Goal: Information Seeking & Learning: Learn about a topic

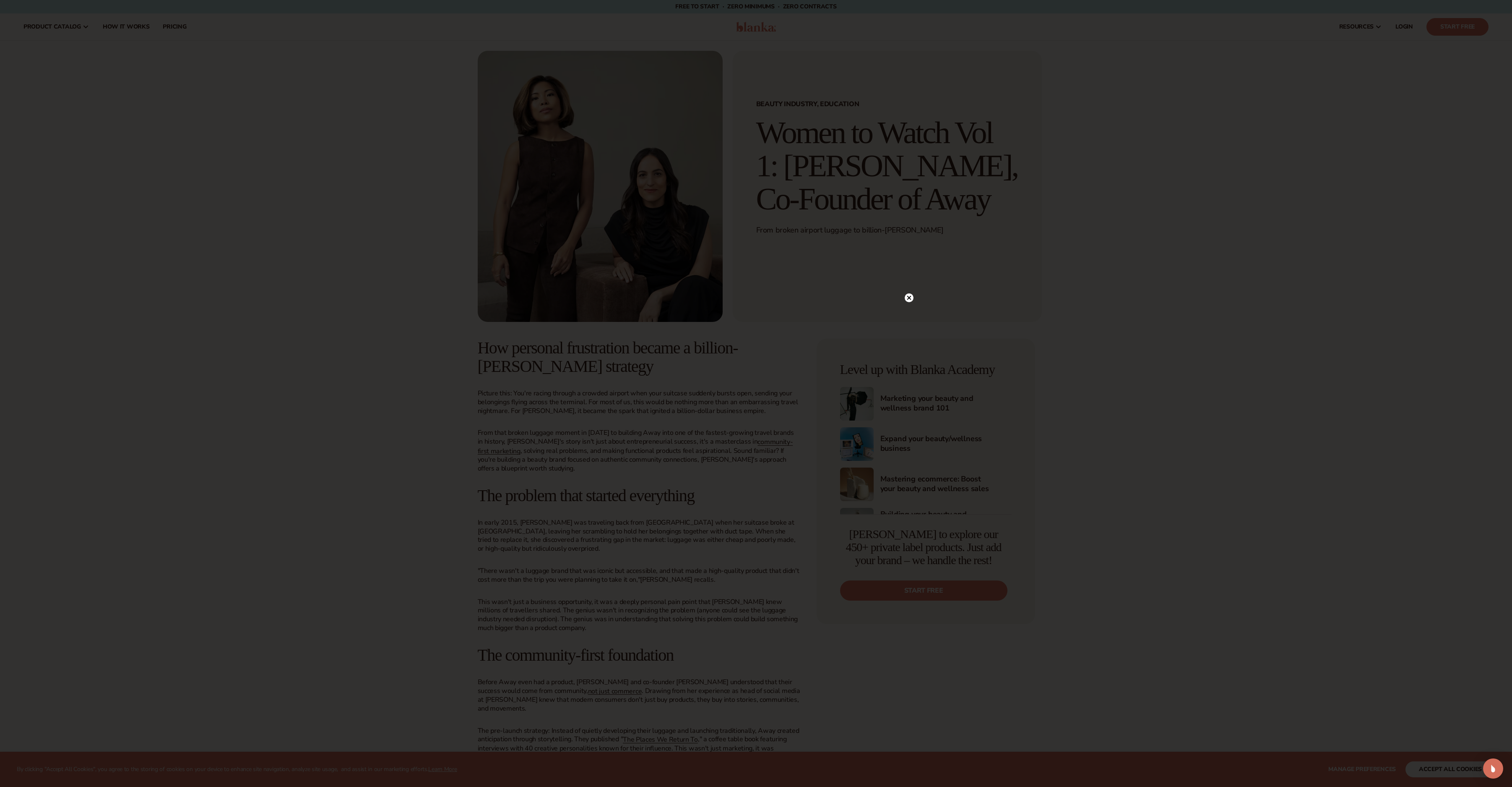
click at [912, 298] on circle at bounding box center [909, 297] width 9 height 9
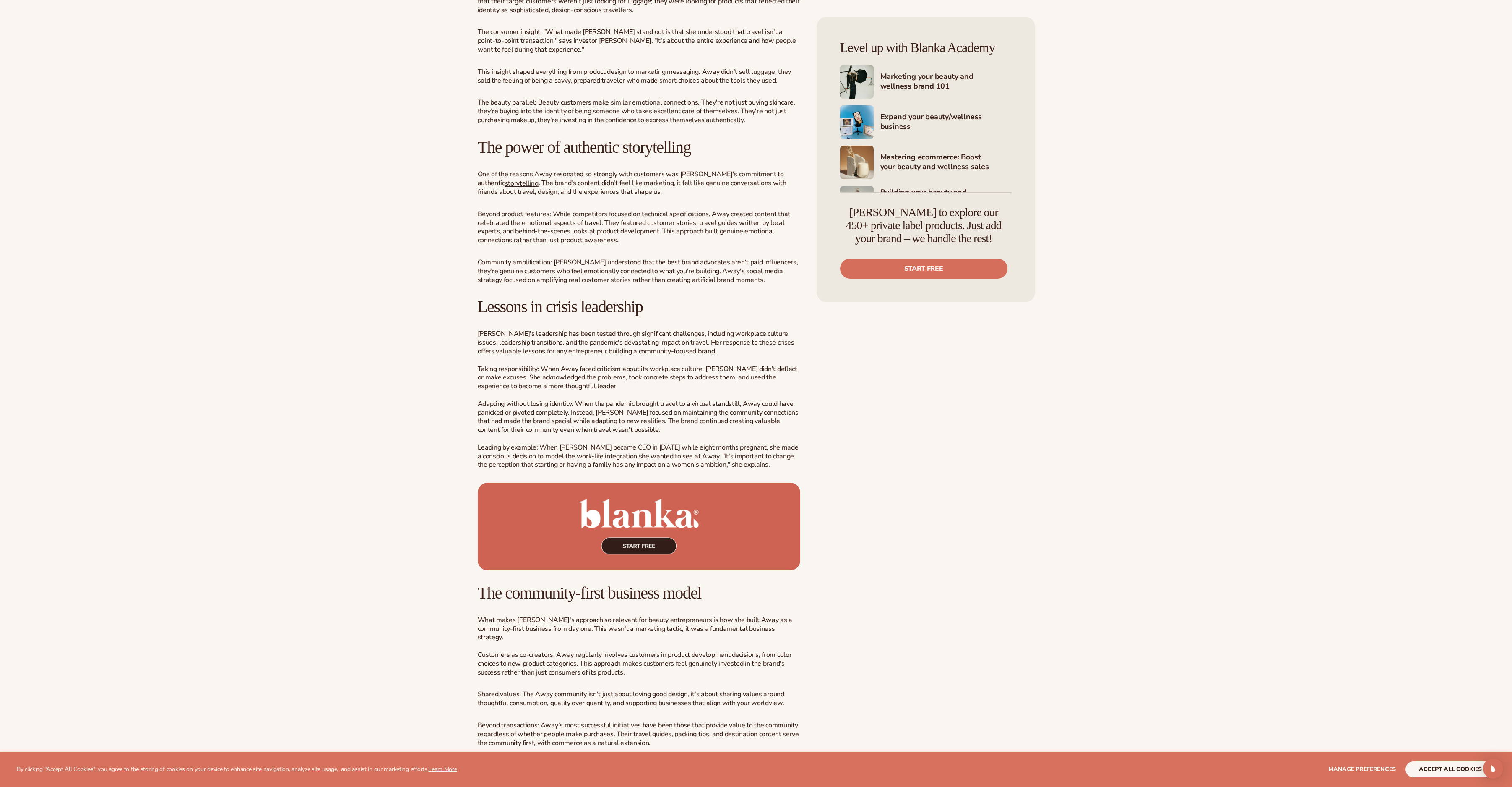
scroll to position [1427, 0]
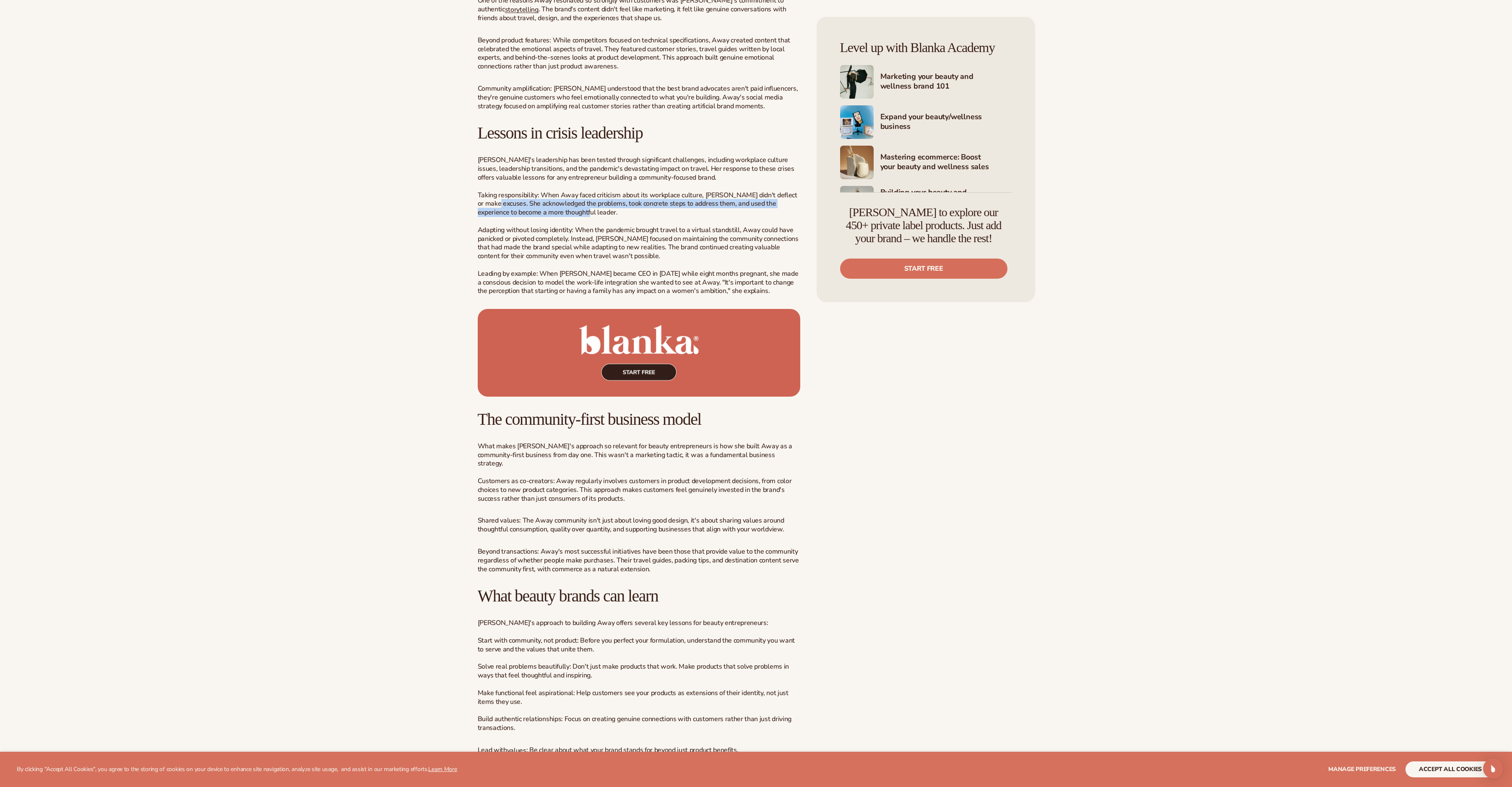
drag, startPoint x: 586, startPoint y: 194, endPoint x: 505, endPoint y: 189, distance: 81.2
click at [505, 189] on p "Jen's leadership has been tested through significant challenges, including work…" at bounding box center [639, 226] width 322 height 140
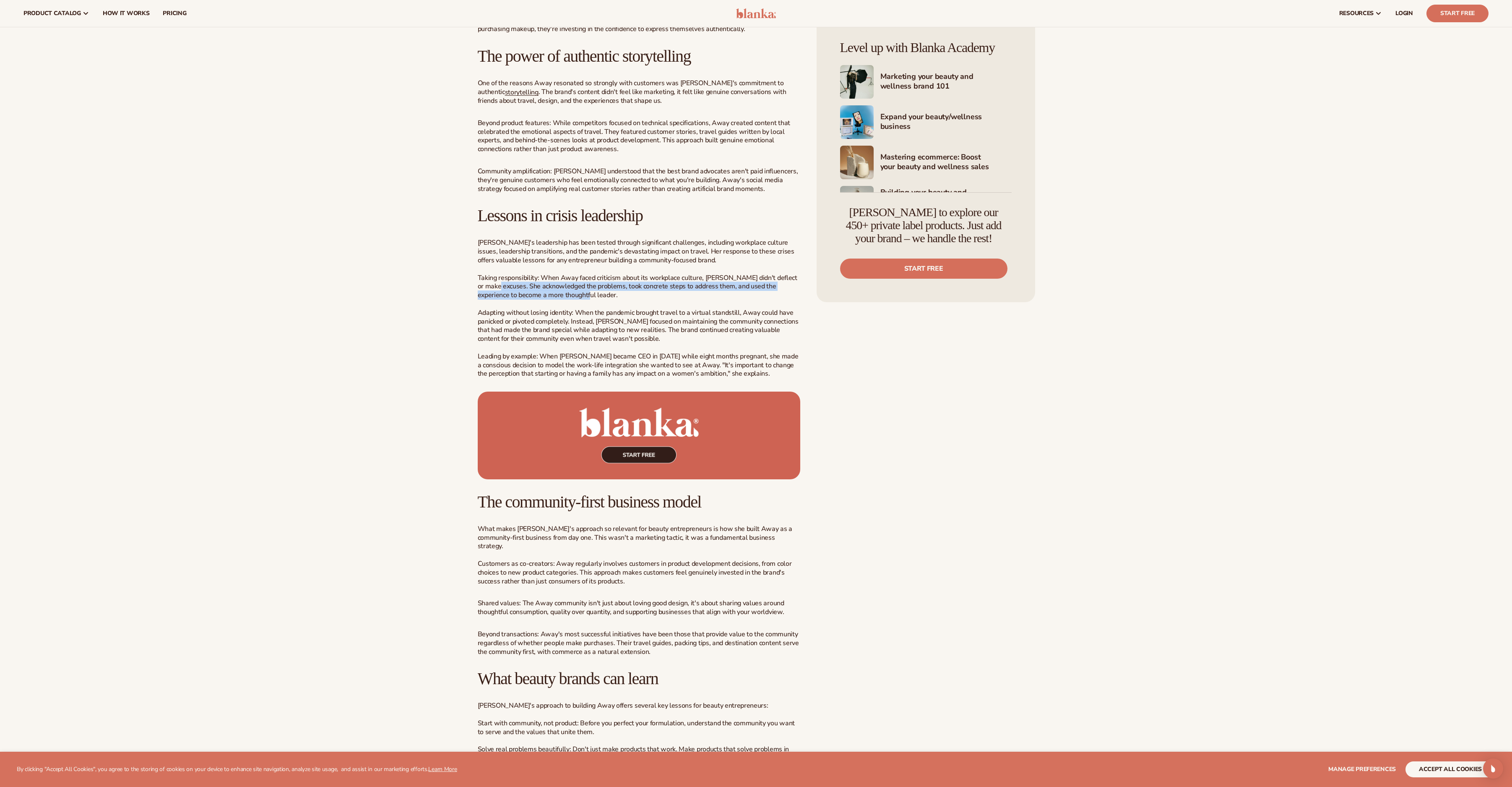
scroll to position [1343, 0]
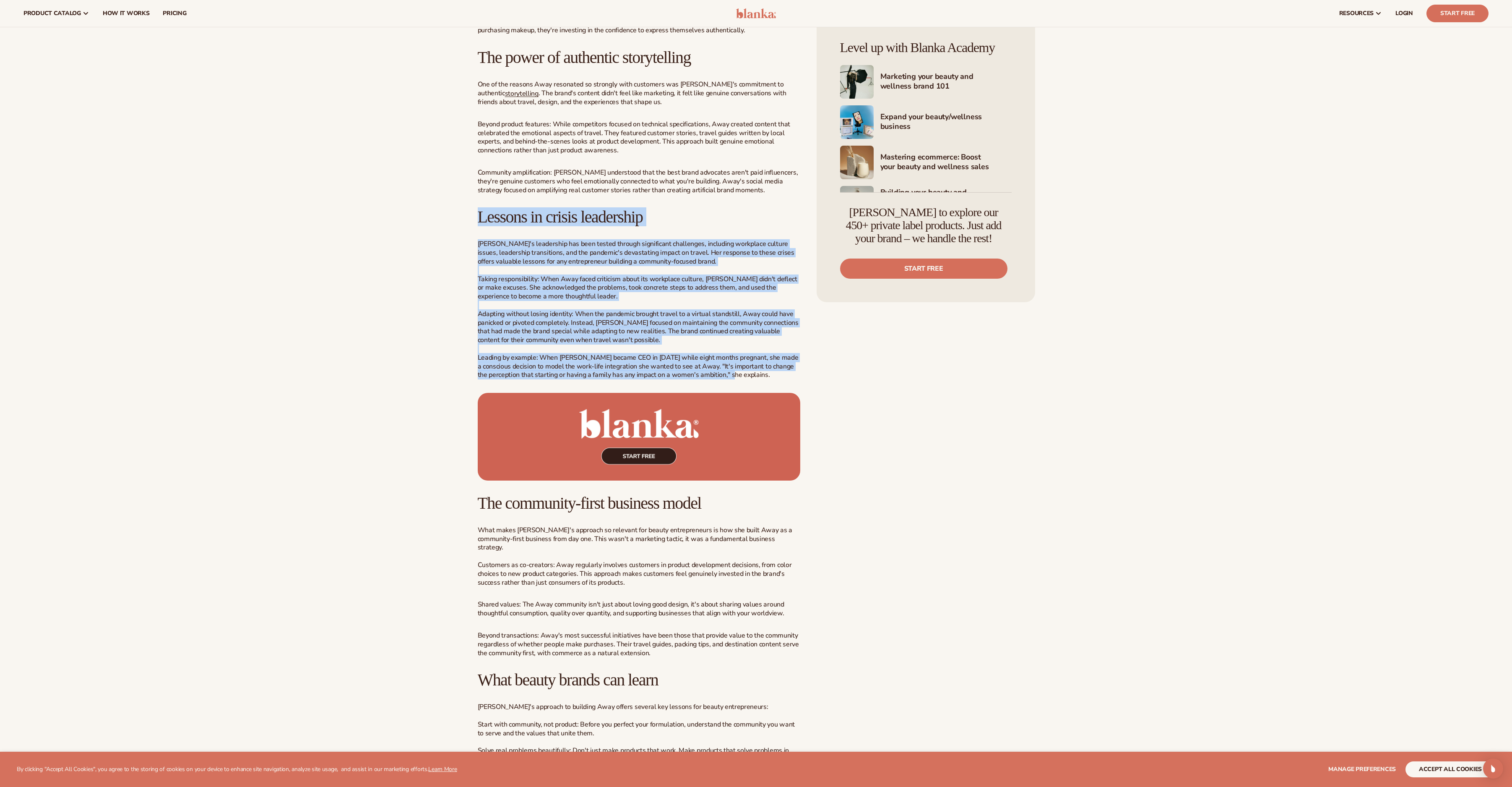
drag, startPoint x: 735, startPoint y: 356, endPoint x: 468, endPoint y: 191, distance: 313.9
click at [468, 191] on div "Beauty Industry, Education Women to Watch Vol 1: Jen Rubio, Co-Founder of Away …" at bounding box center [756, 34] width 604 height 2652
copy div "Lessons in crisis leadership Jen's leadership has been tested through significa…"
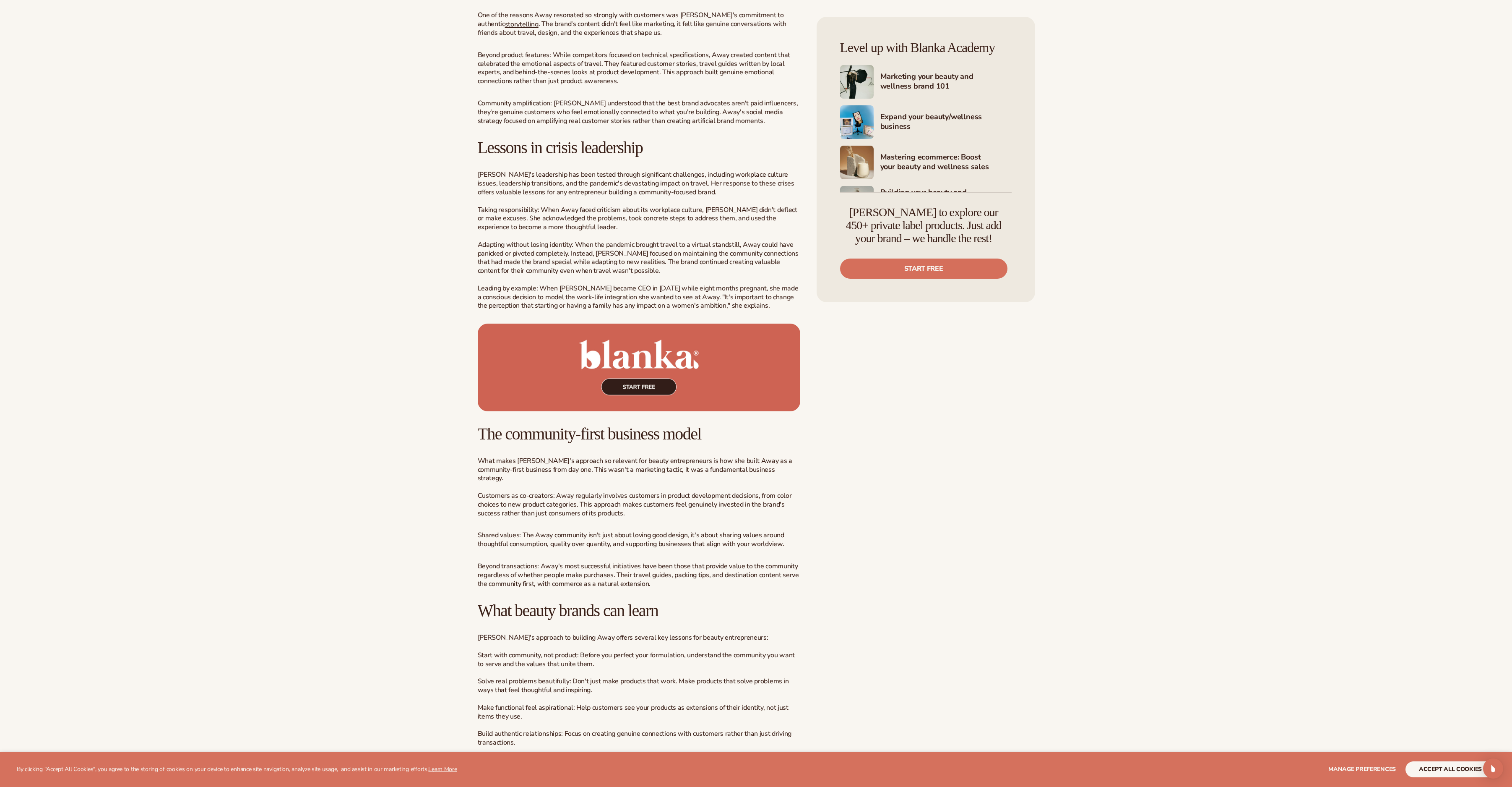
scroll to position [1427, 0]
